Goal: Find specific page/section: Find specific page/section

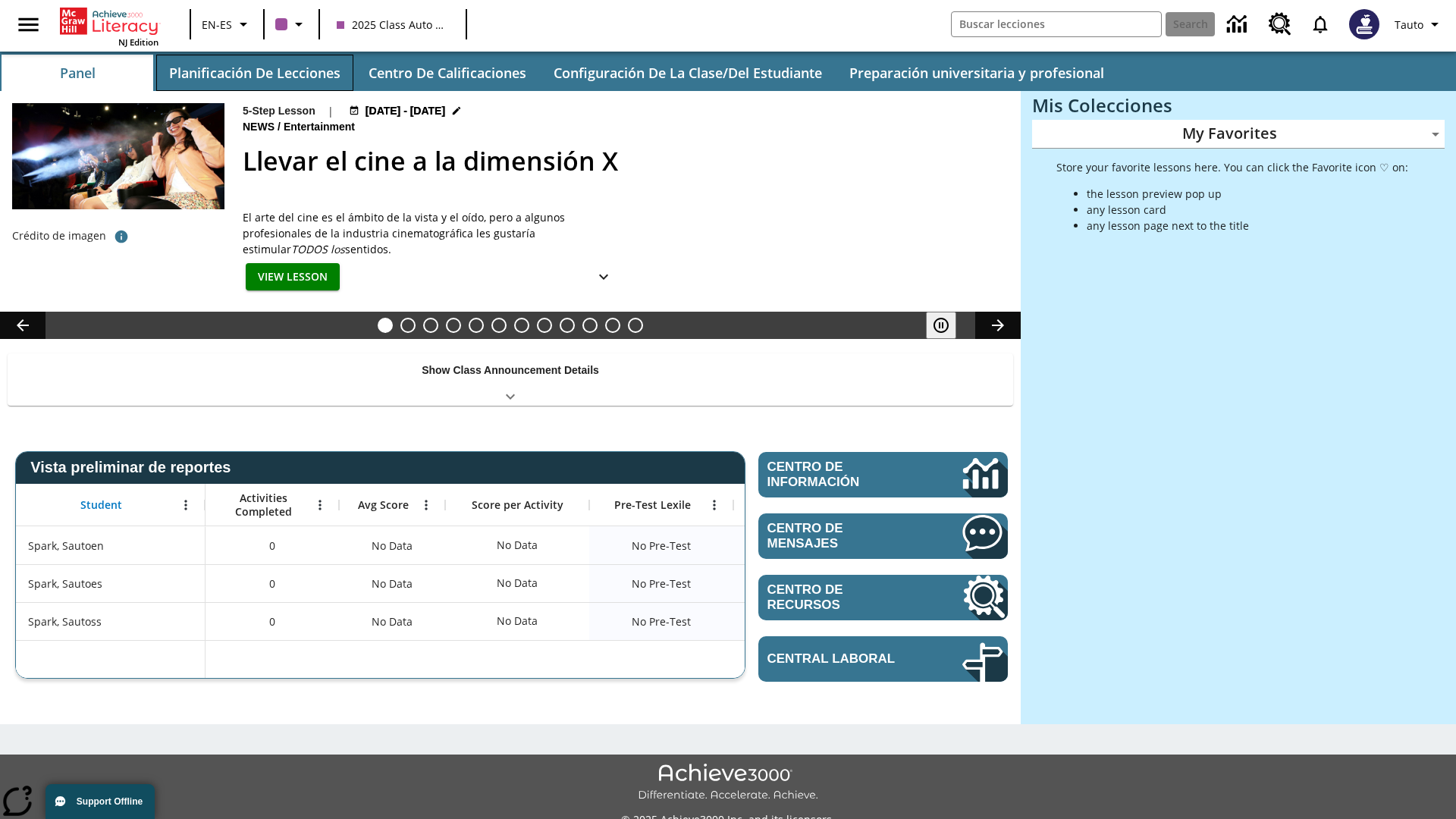
click at [254, 73] on button "Planificación de lecciones" at bounding box center [254, 72] width 197 height 36
